Goal: Task Accomplishment & Management: Manage account settings

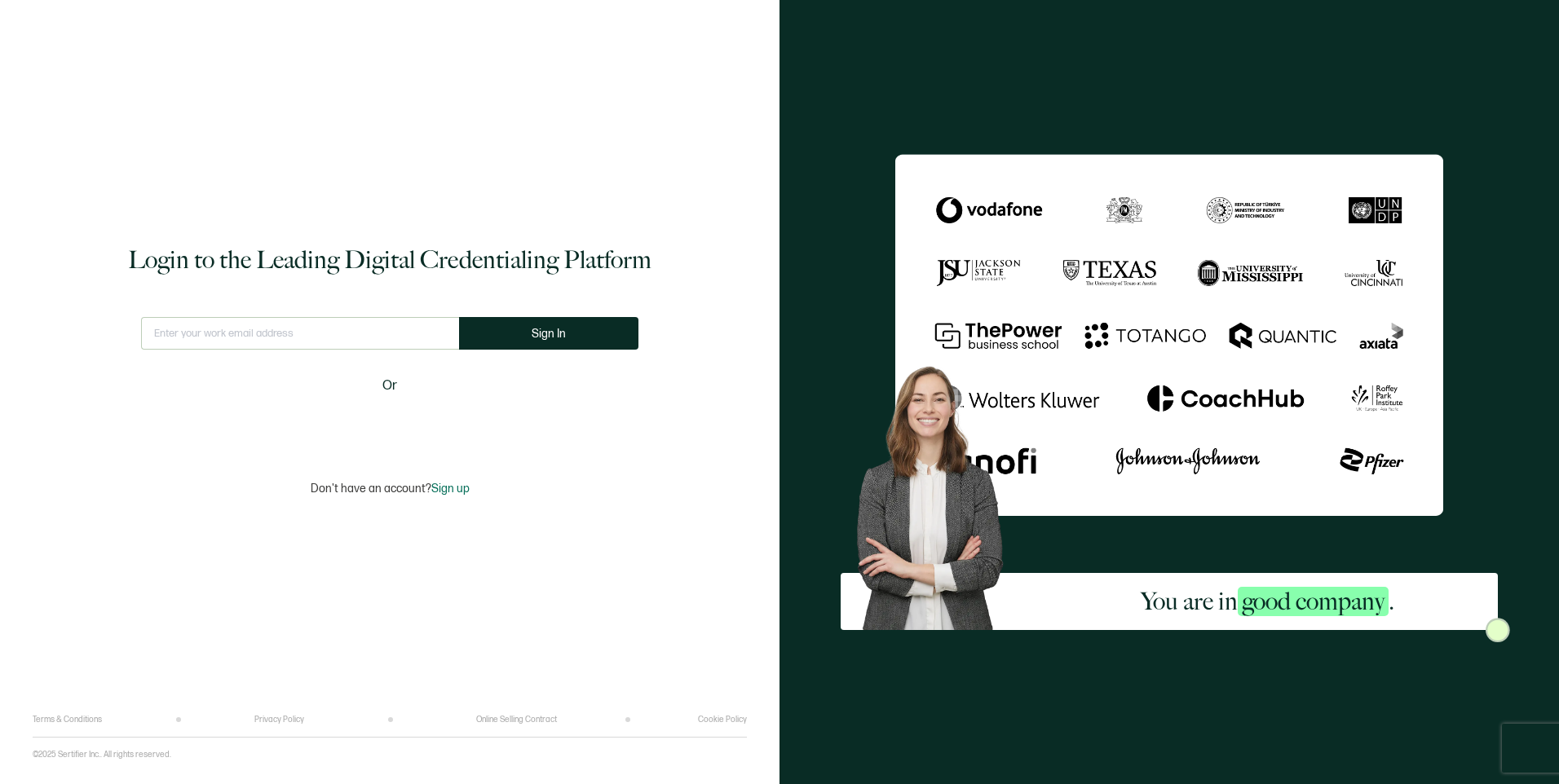
click at [262, 344] on input "text" at bounding box center [300, 334] width 318 height 32
type input "[EMAIL_ADDRESS][DOMAIN_NAME]"
click at [563, 326] on button "Sign In" at bounding box center [555, 334] width 180 height 32
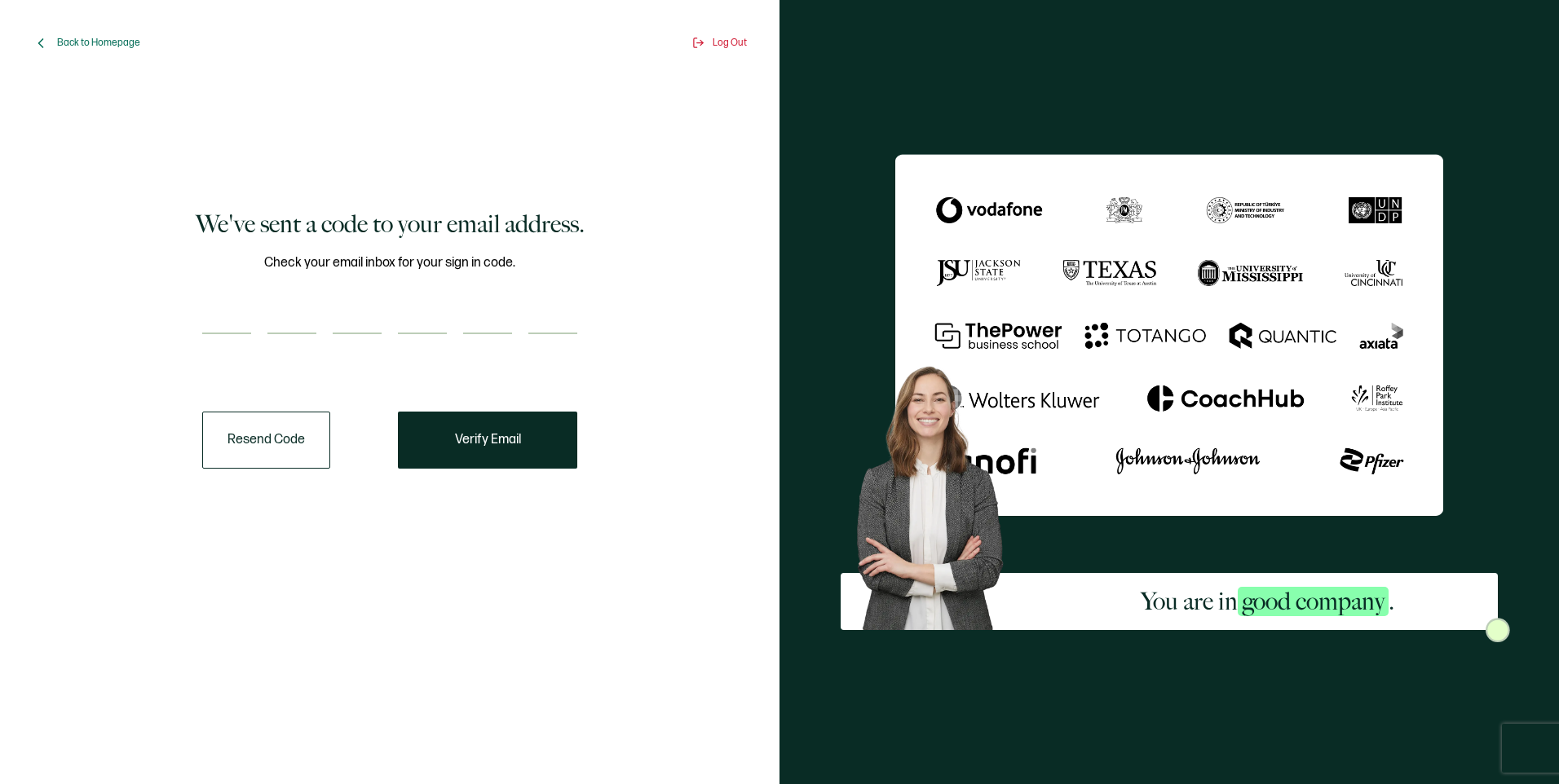
click at [221, 310] on input "number" at bounding box center [226, 318] width 49 height 32
click at [209, 312] on input "number" at bounding box center [226, 318] width 49 height 32
paste input "5"
type input "5"
type input "6"
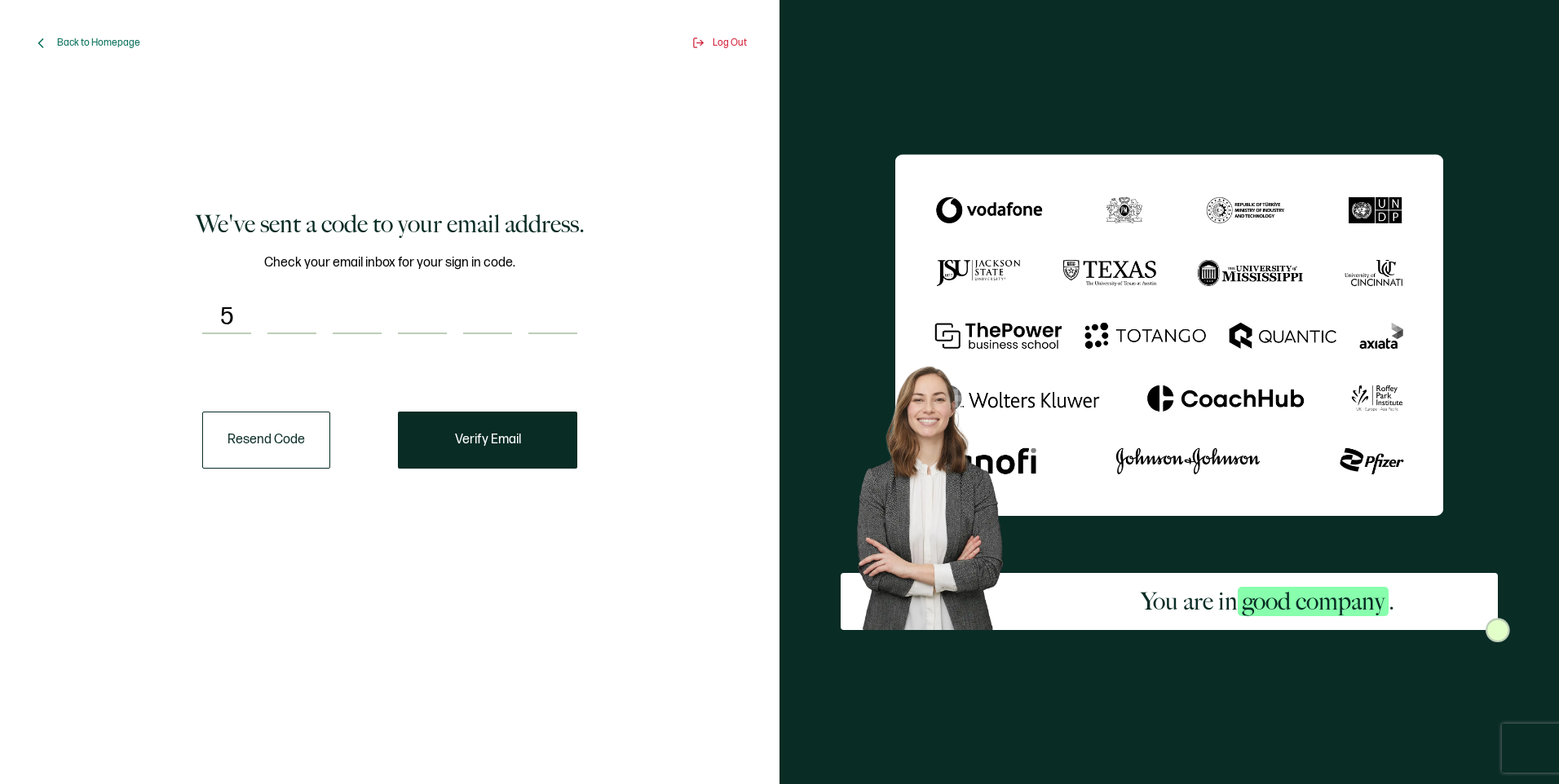
type input "7"
type input "3"
type input "6"
type input "0"
click at [528, 436] on button "Verify Email" at bounding box center [487, 440] width 180 height 57
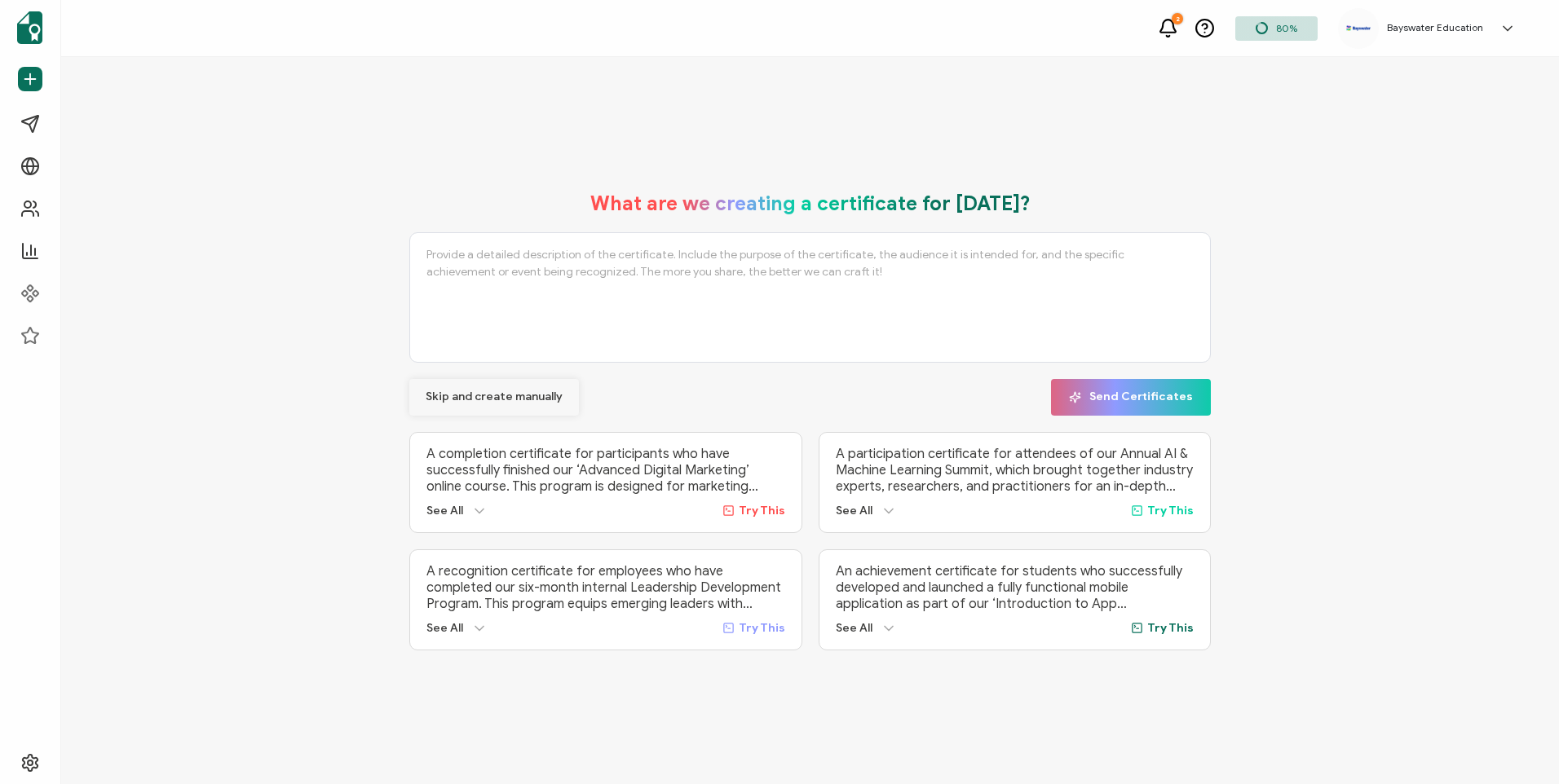
click at [461, 404] on button "Skip and create manually" at bounding box center [494, 397] width 169 height 37
click at [550, 398] on span "Skip and create manually" at bounding box center [494, 397] width 137 height 11
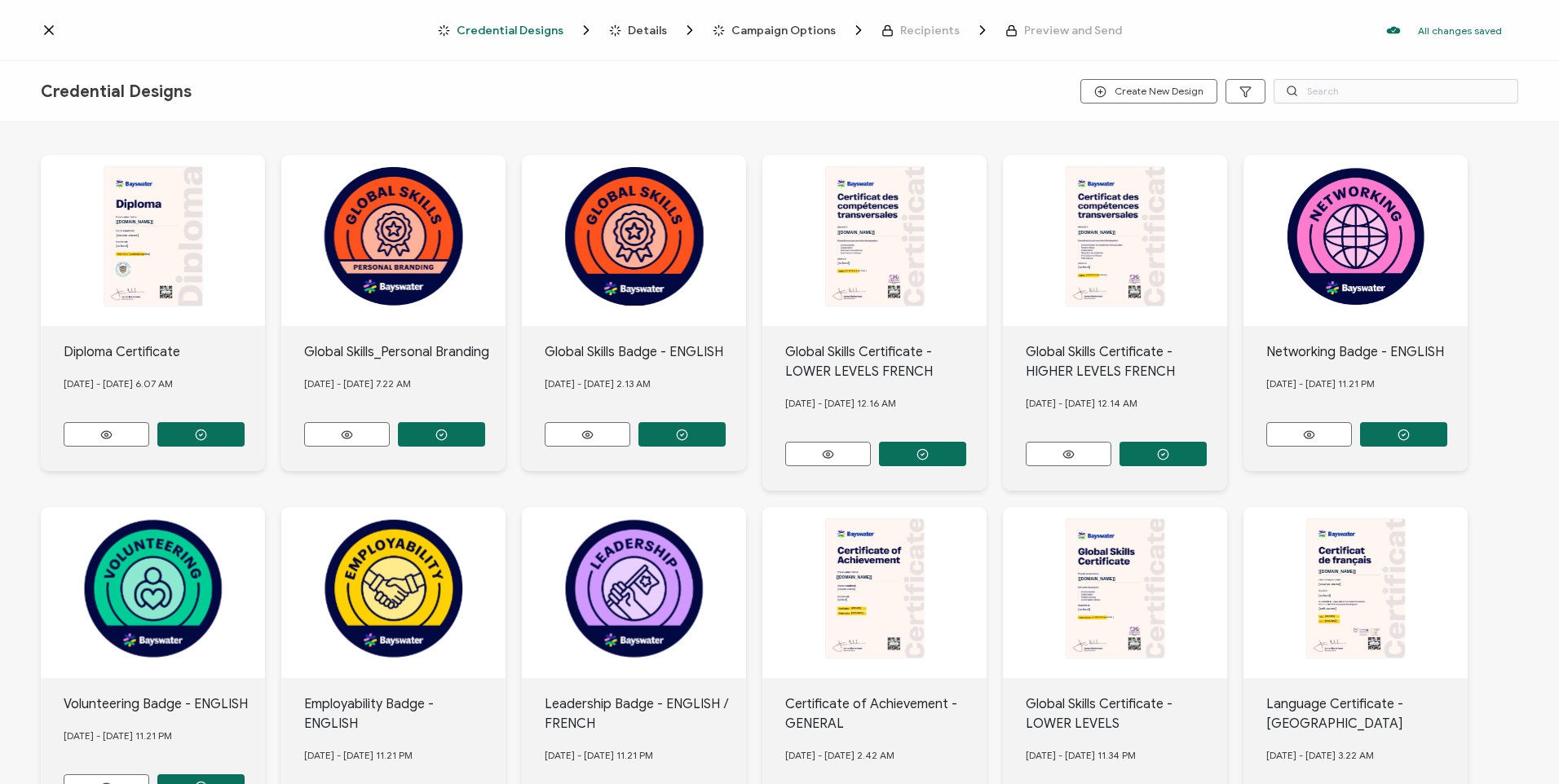
click at [48, 28] on icon at bounding box center [49, 30] width 16 height 16
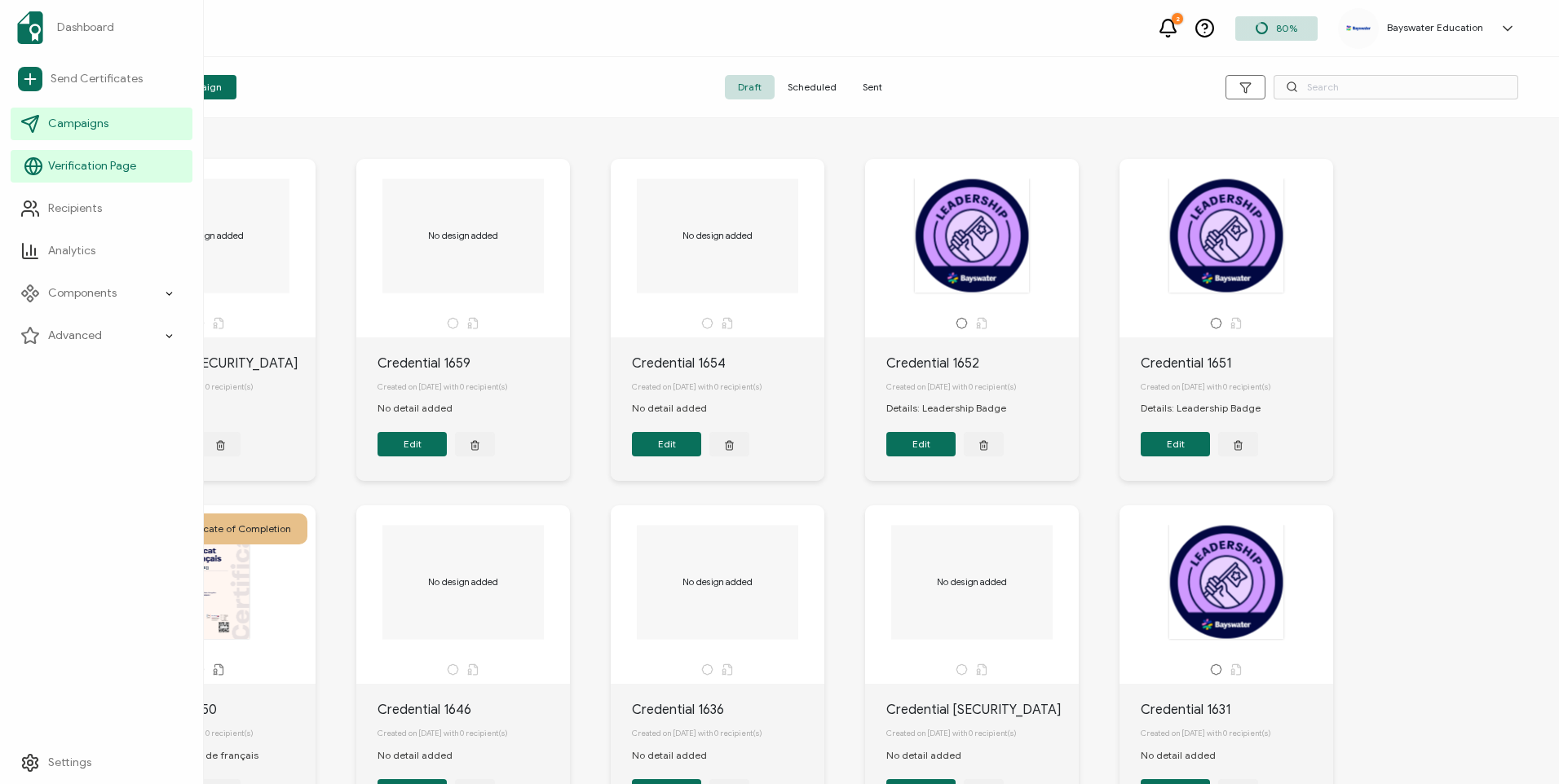
click at [138, 159] on link "Verification Page" at bounding box center [101, 166] width 182 height 32
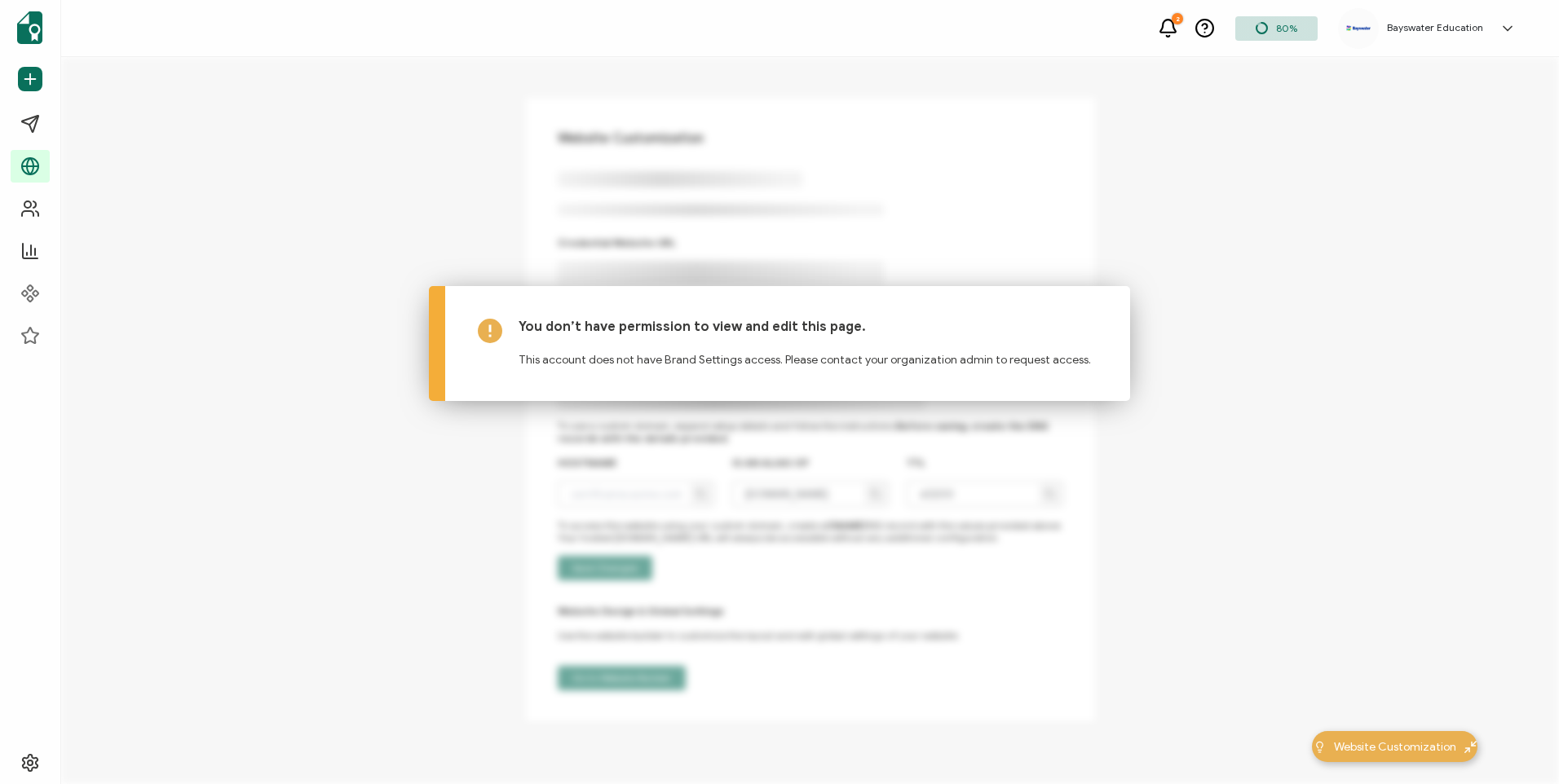
click at [519, 197] on div "Dashboard Send Certificates Campaigns Verification Page Recipients Analytics Co…" at bounding box center [779, 421] width 1559 height 727
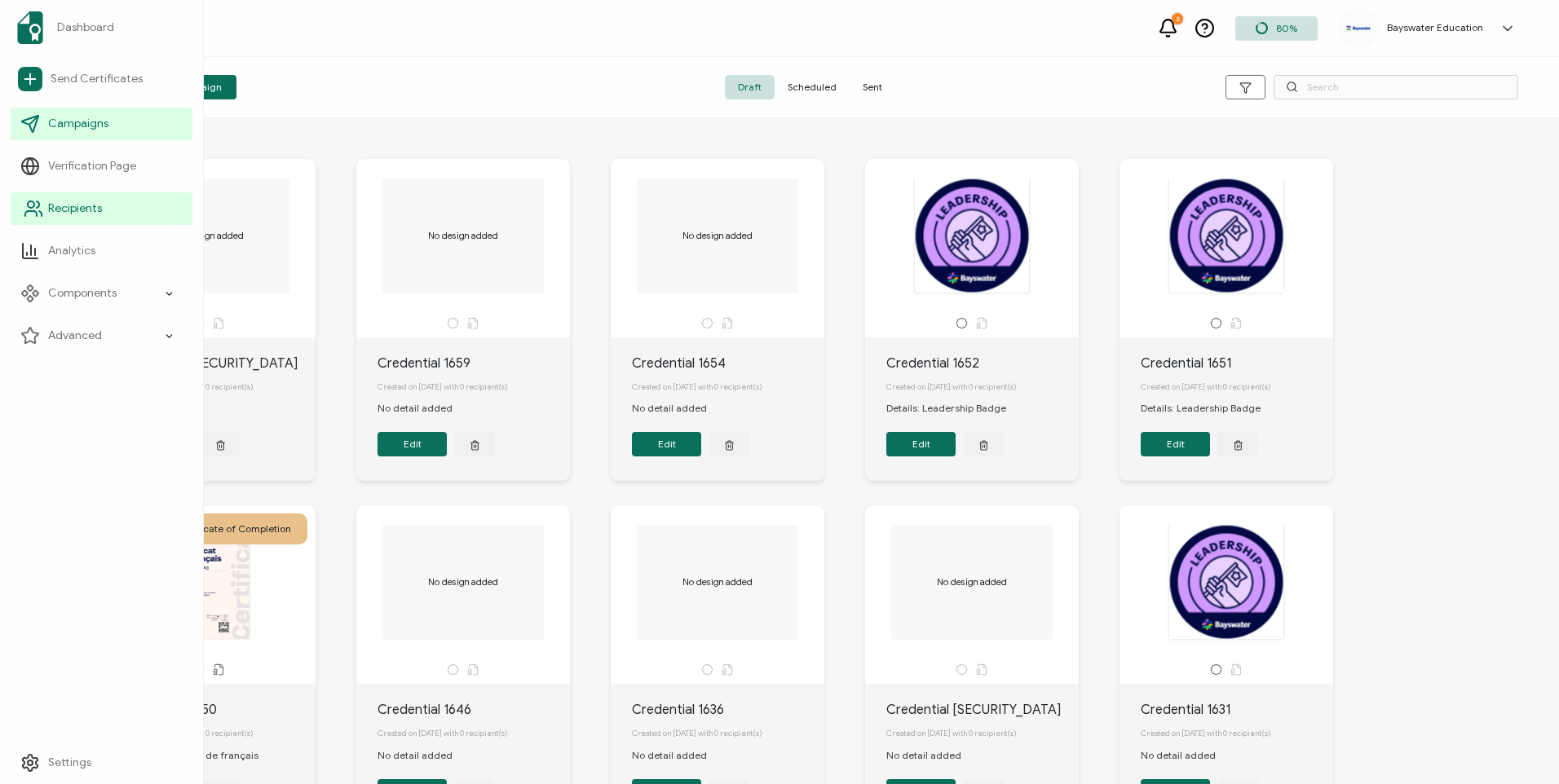
click at [135, 202] on link "Recipients" at bounding box center [101, 209] width 182 height 32
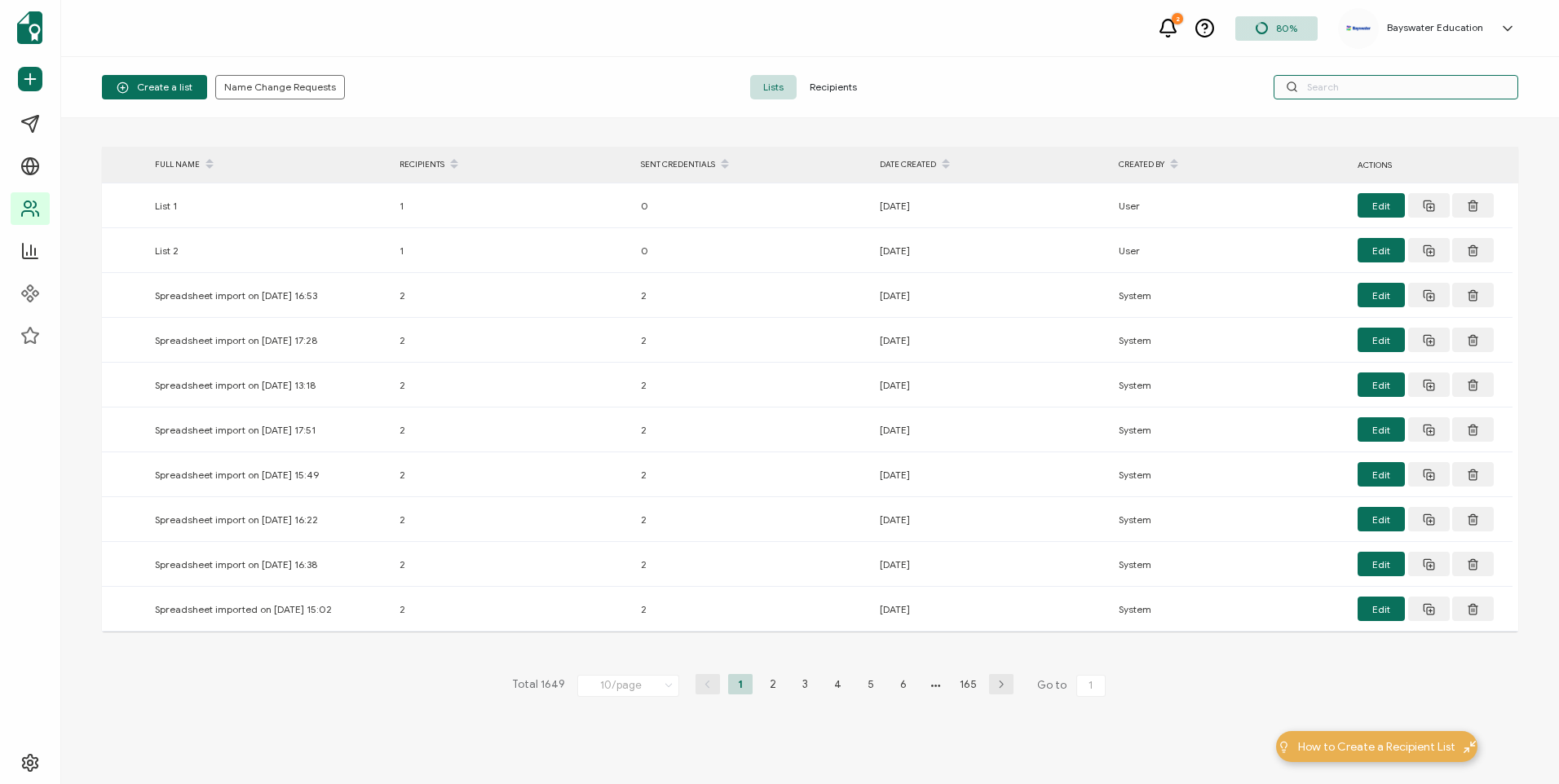
click at [1342, 90] on input "text" at bounding box center [1396, 87] width 244 height 25
type input "D"
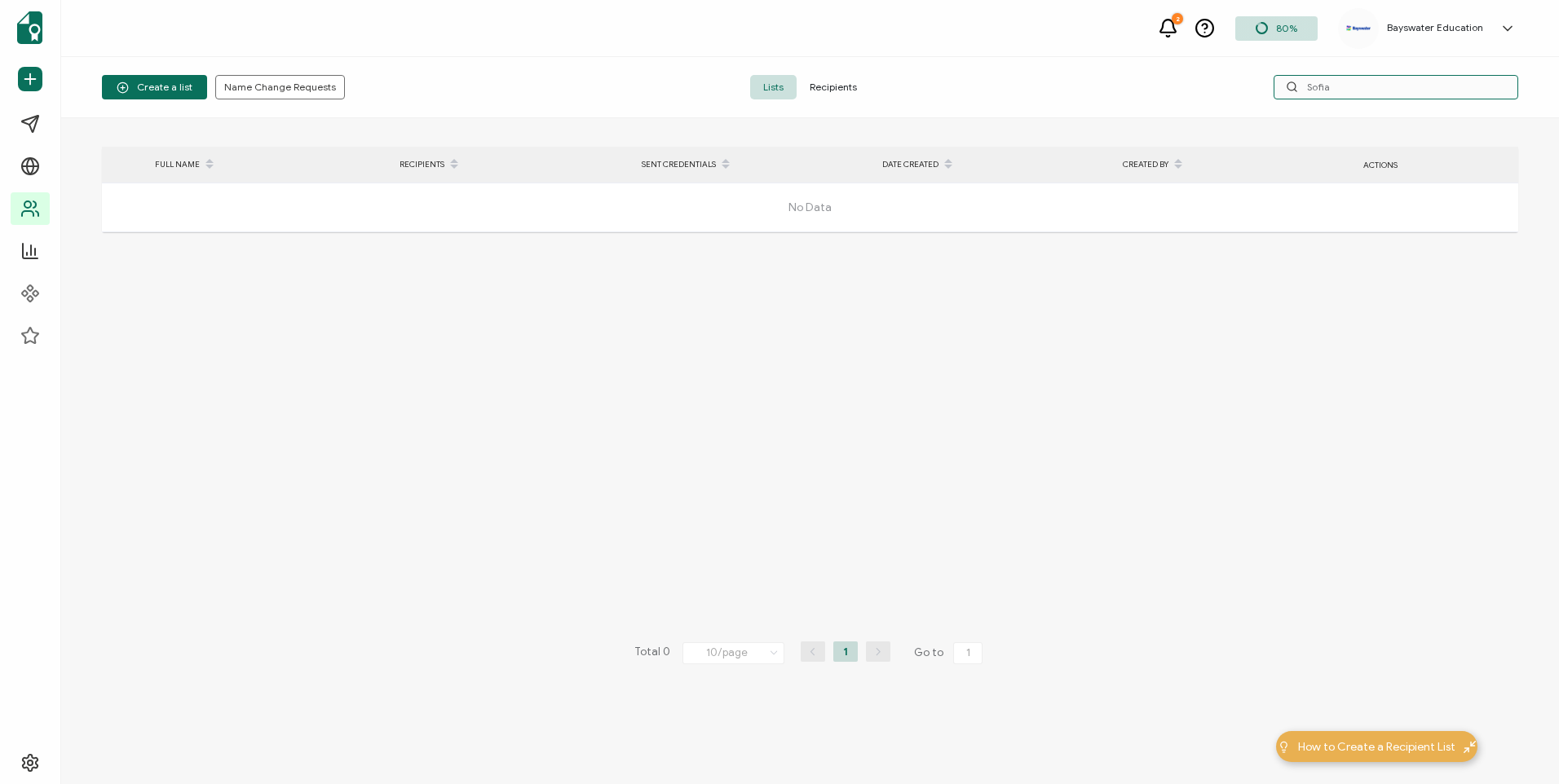
type input "Sofia"
click at [849, 89] on span "Recipients" at bounding box center [834, 87] width 73 height 25
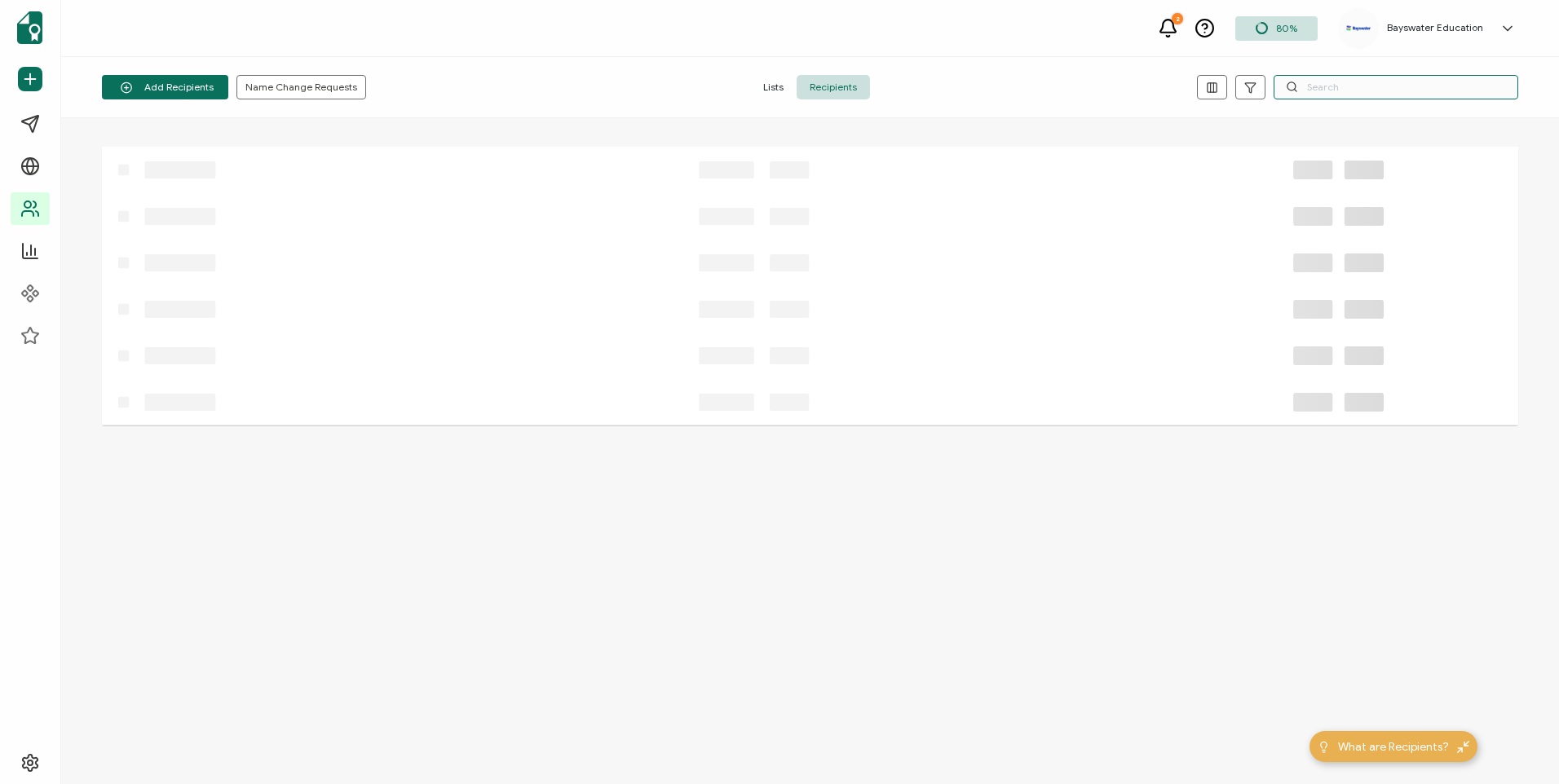
click at [1348, 95] on input "text" at bounding box center [1396, 87] width 244 height 25
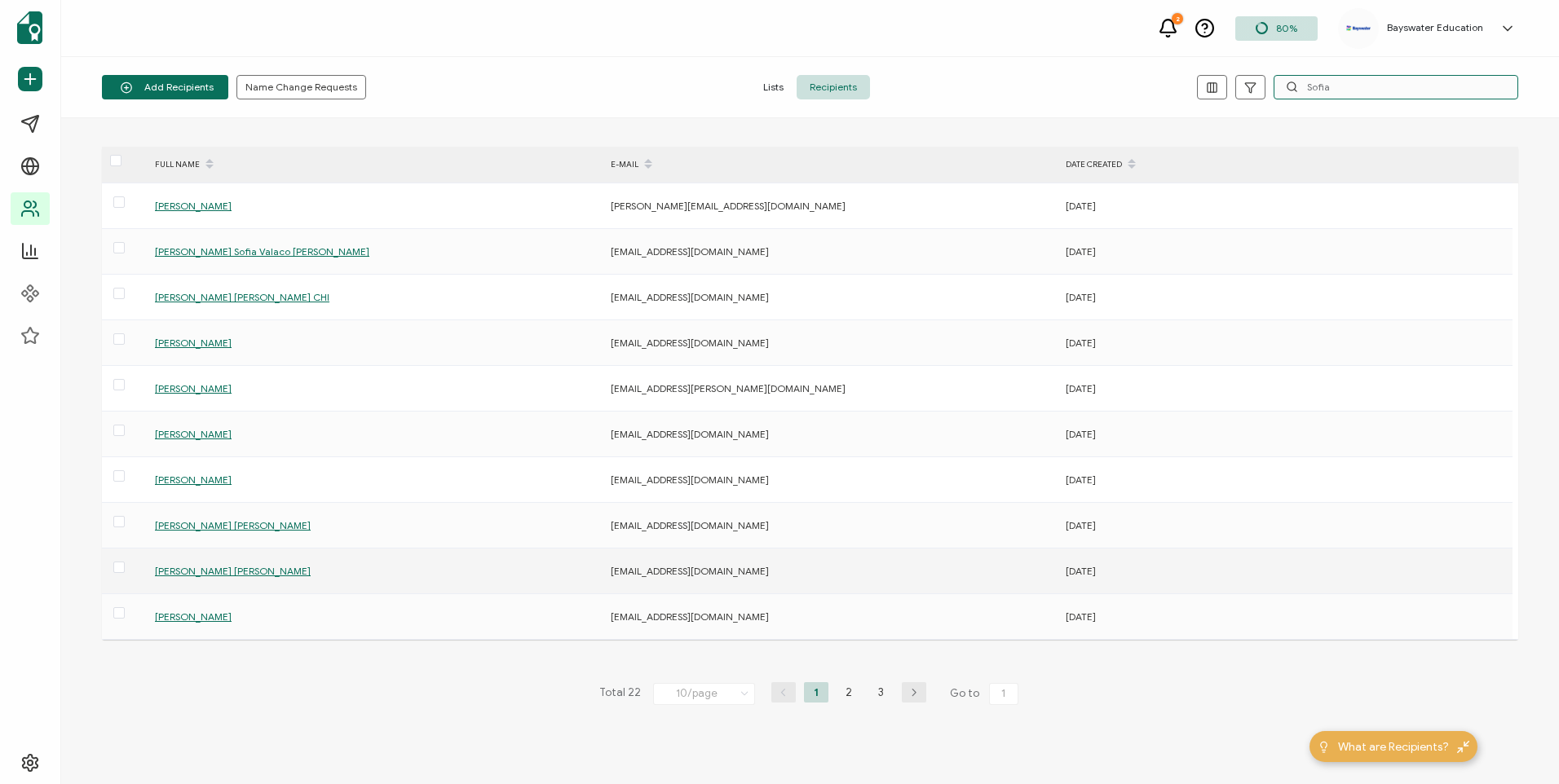
type input "Sofia"
click at [226, 575] on span "[PERSON_NAME] [PERSON_NAME]" at bounding box center [232, 571] width 156 height 12
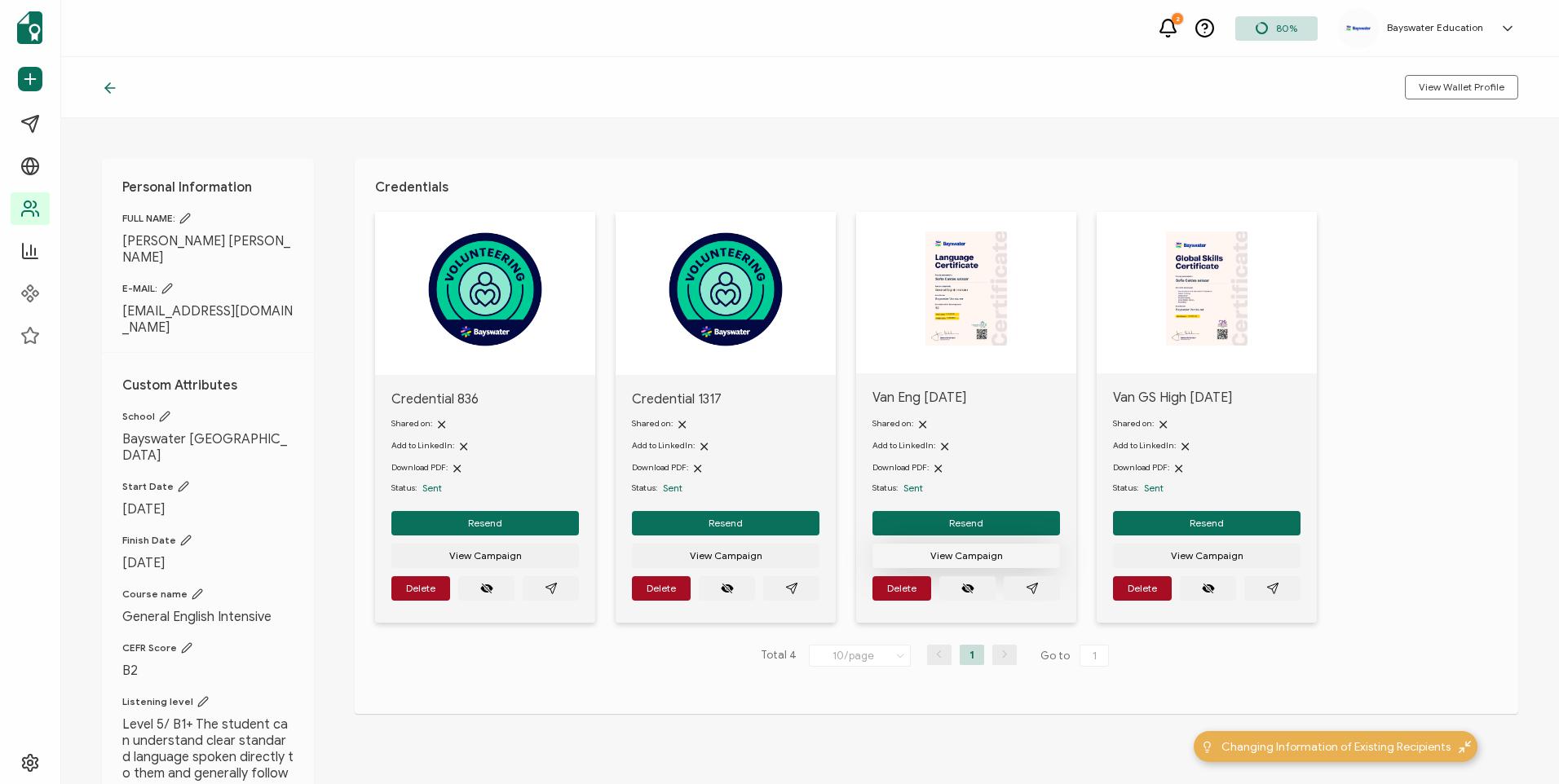
click at [963, 558] on span "View Campaign" at bounding box center [966, 555] width 72 height 9
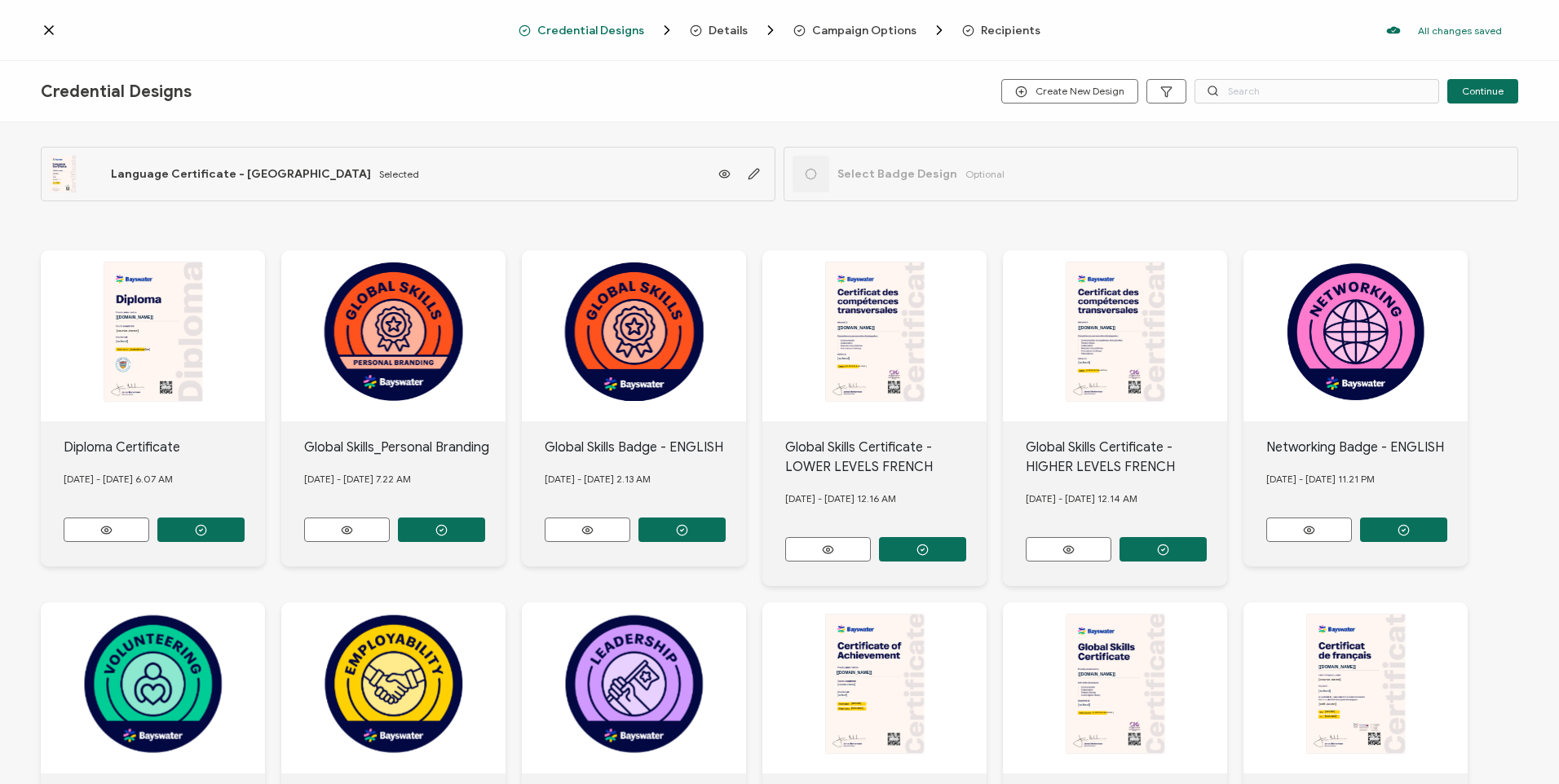
click at [30, 26] on div "Credential Designs Details Campaign Options Recipients All changes saved We sav…" at bounding box center [779, 31] width 1559 height 61
click at [46, 28] on icon at bounding box center [49, 31] width 9 height 9
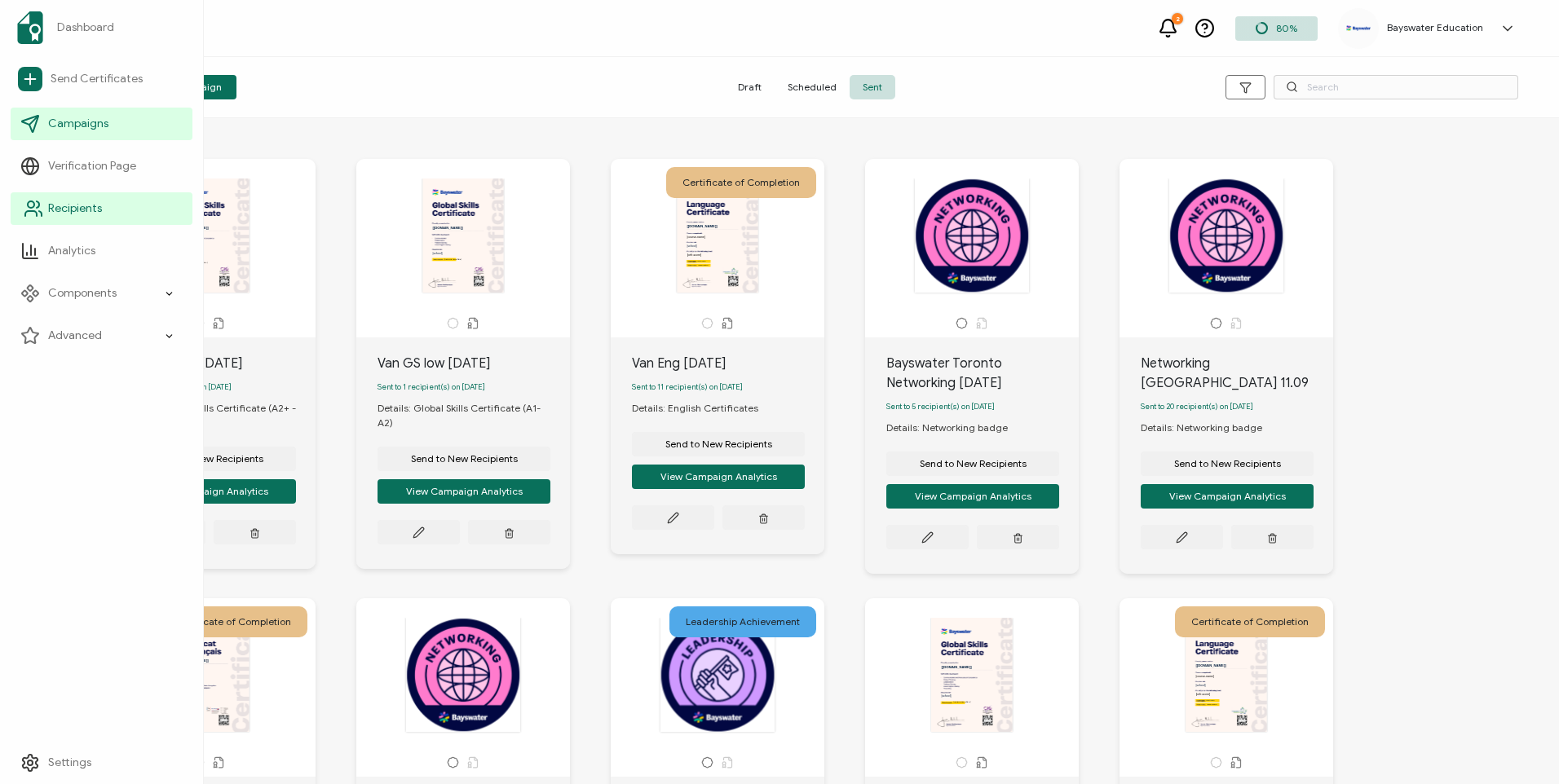
click at [99, 198] on link "Recipients" at bounding box center [101, 209] width 182 height 32
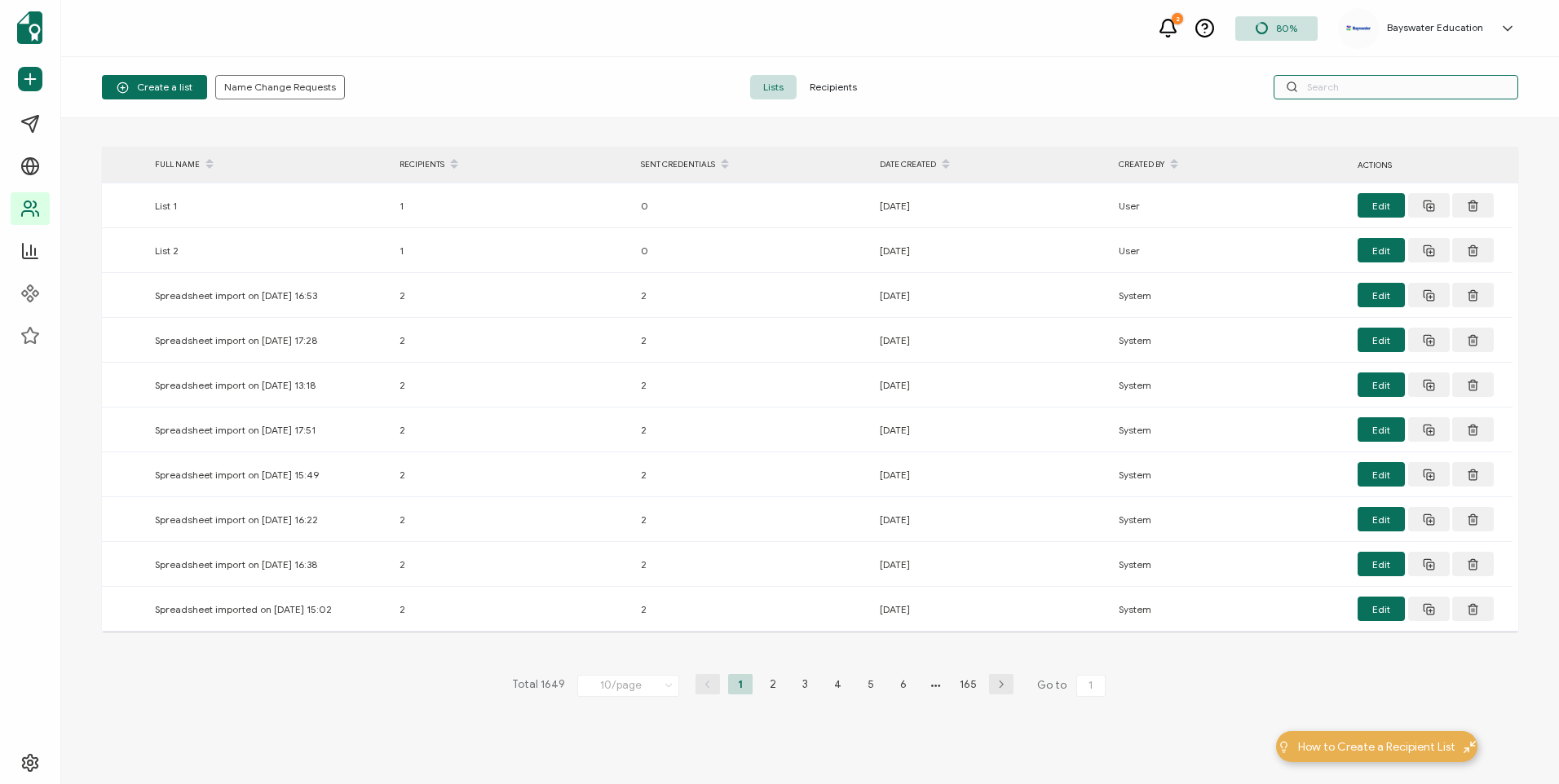
click at [1462, 85] on input "text" at bounding box center [1396, 87] width 244 height 25
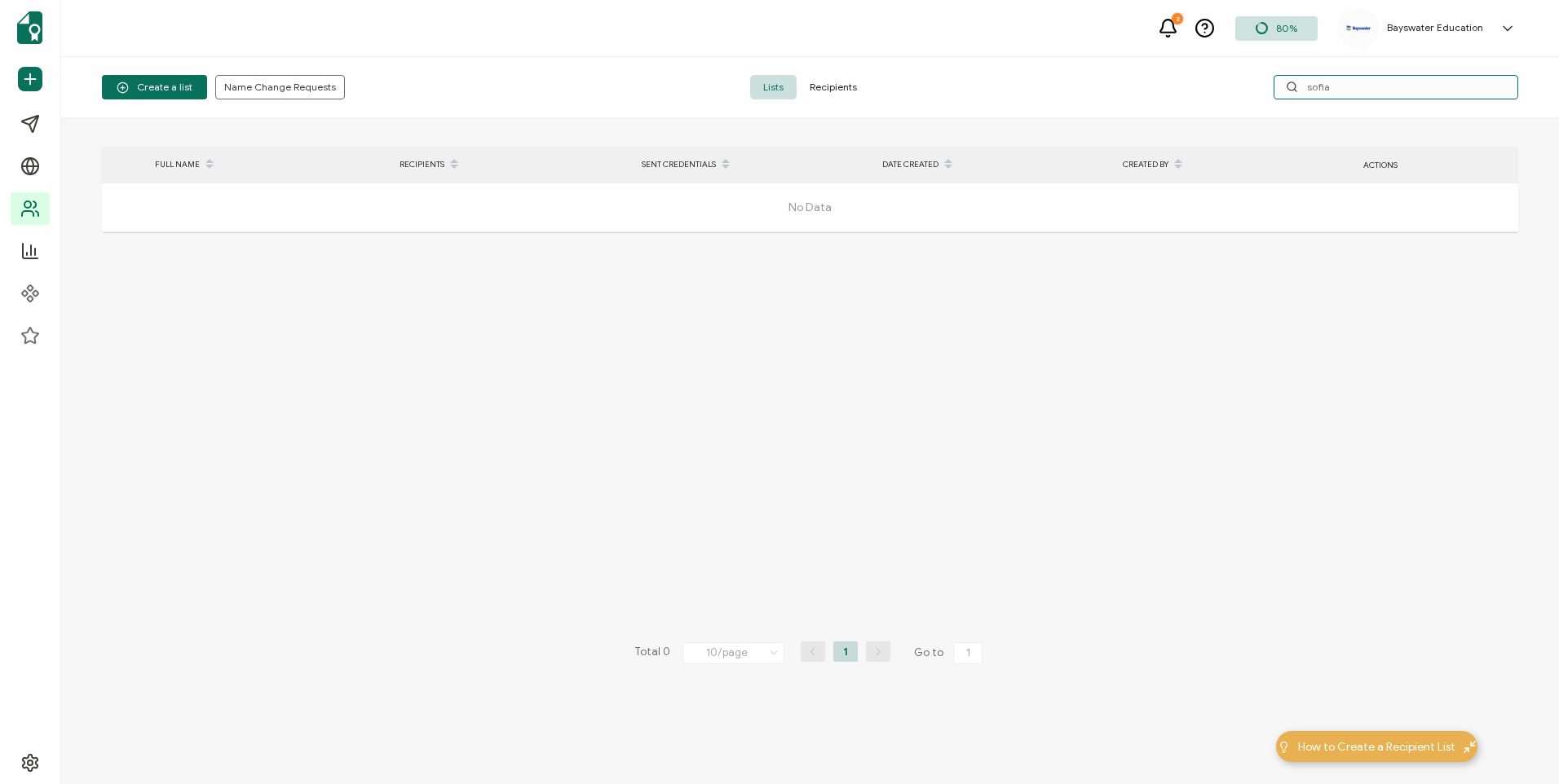
type input "sofia"
click at [844, 94] on span "Recipients" at bounding box center [834, 87] width 73 height 25
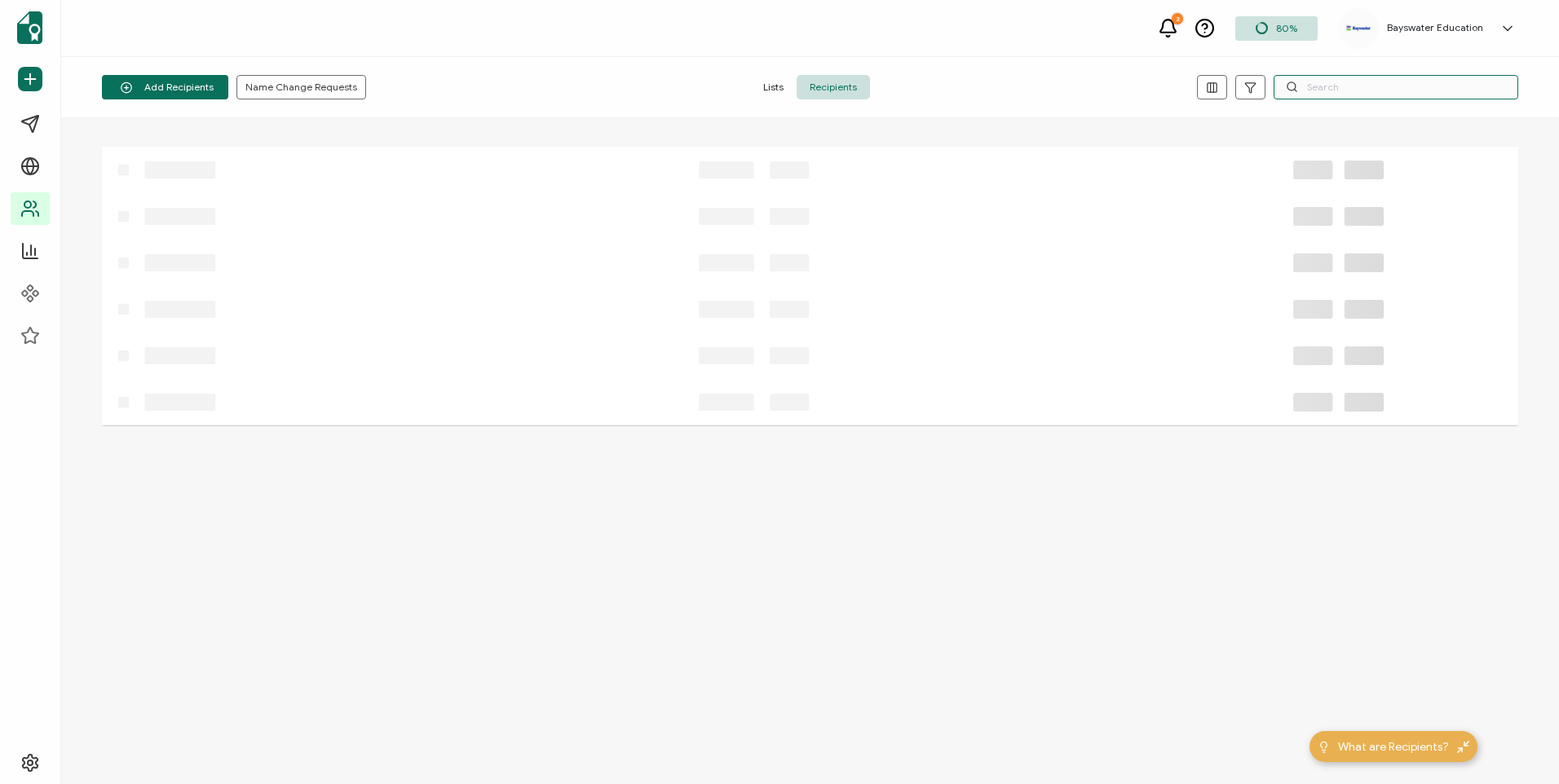
click at [1327, 88] on input "text" at bounding box center [1396, 87] width 244 height 25
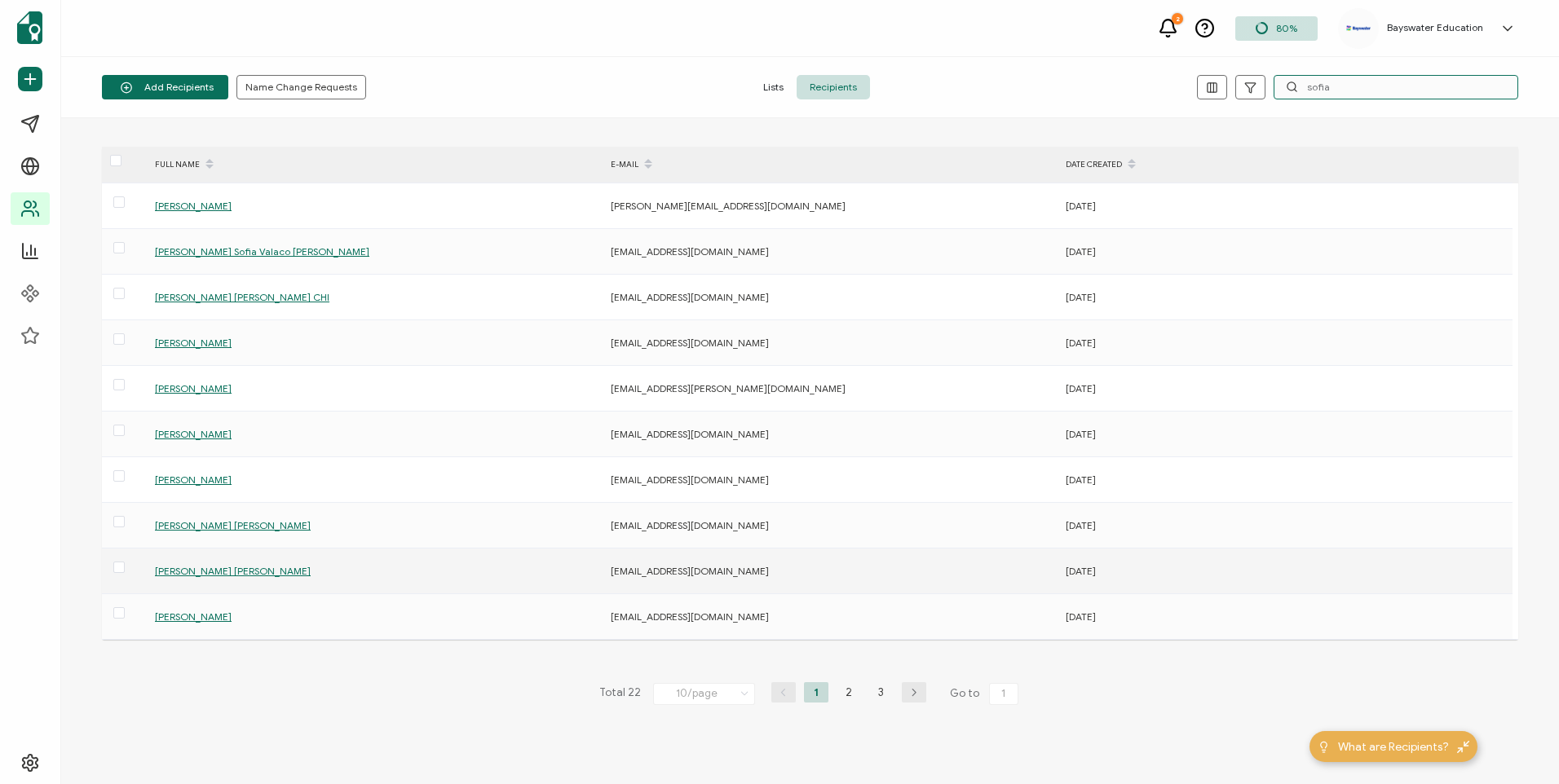
type input "sofia"
click at [224, 573] on span "[PERSON_NAME] [PERSON_NAME]" at bounding box center [232, 571] width 156 height 12
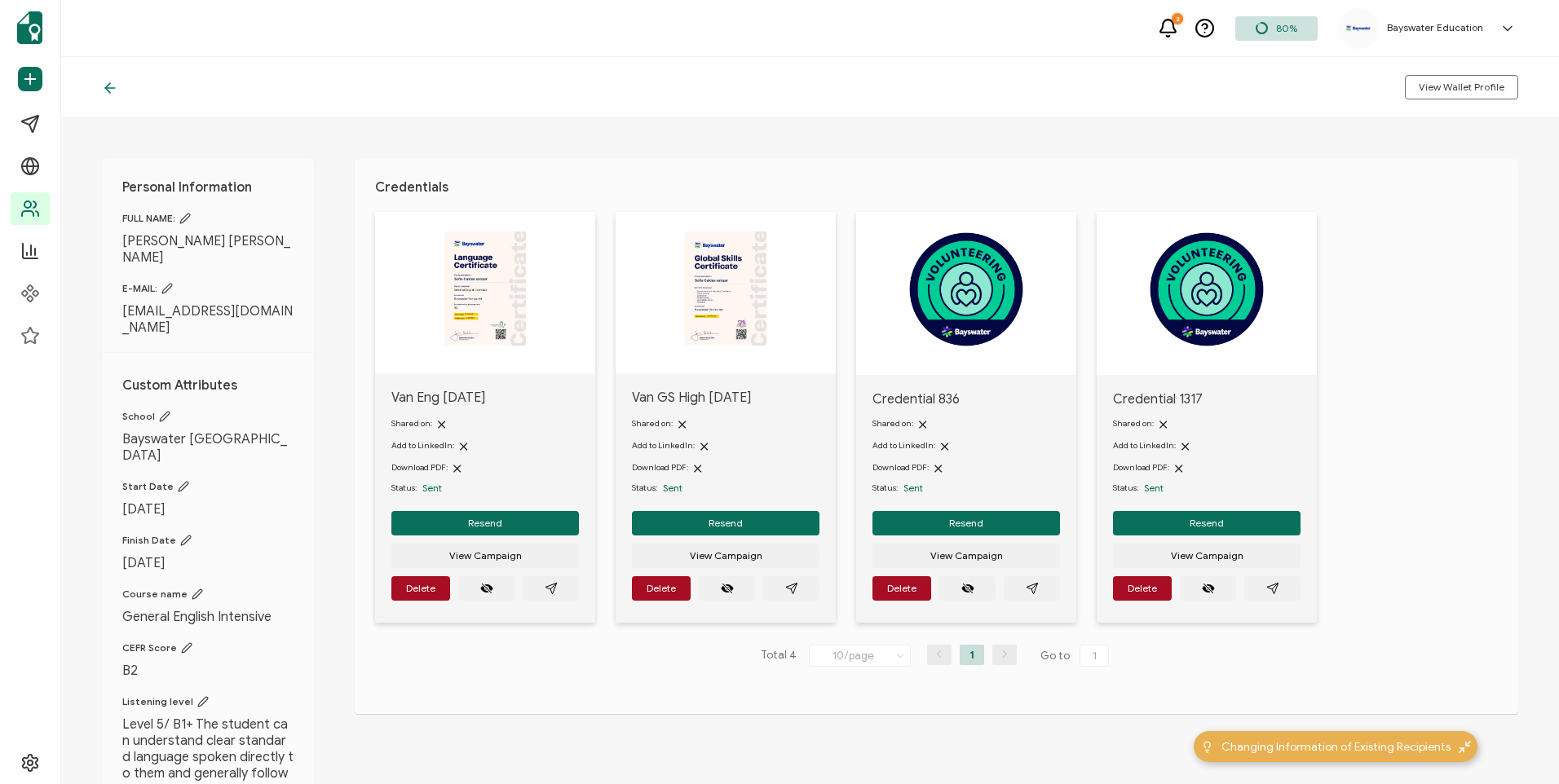
click at [485, 365] on div at bounding box center [485, 293] width 221 height 162
click at [488, 408] on div "Shared on: Add to LinkedIn: Download PDF: Status: Sent" at bounding box center [485, 454] width 187 height 93
click at [461, 397] on span "Van Eng [DATE]" at bounding box center [485, 398] width 187 height 18
click at [561, 592] on button "button" at bounding box center [551, 588] width 56 height 25
